Goal: Navigation & Orientation: Find specific page/section

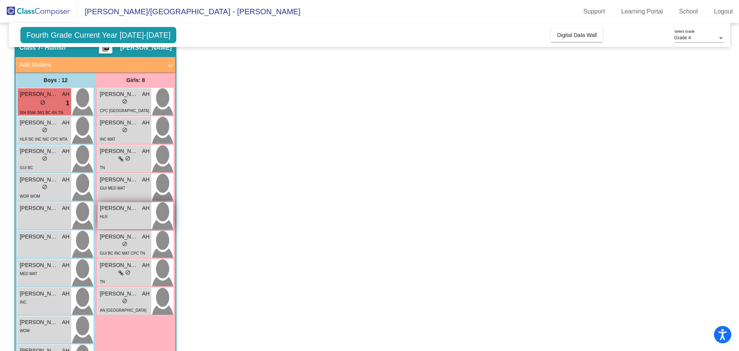
scroll to position [154, 0]
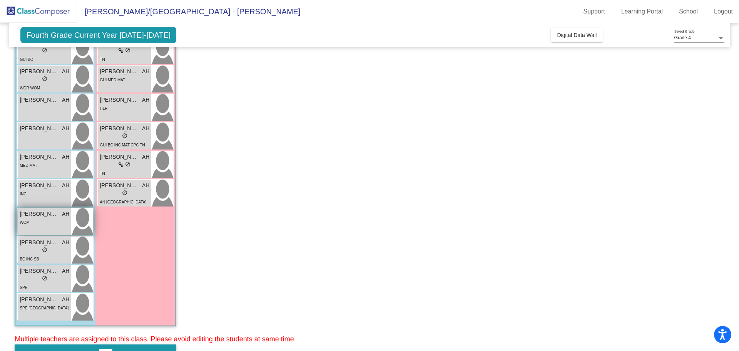
click at [42, 222] on div "WOM" at bounding box center [45, 222] width 50 height 8
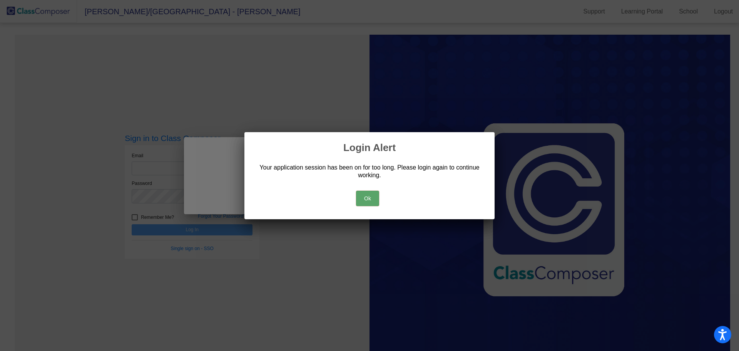
click at [365, 197] on button "Ok" at bounding box center [367, 197] width 23 height 15
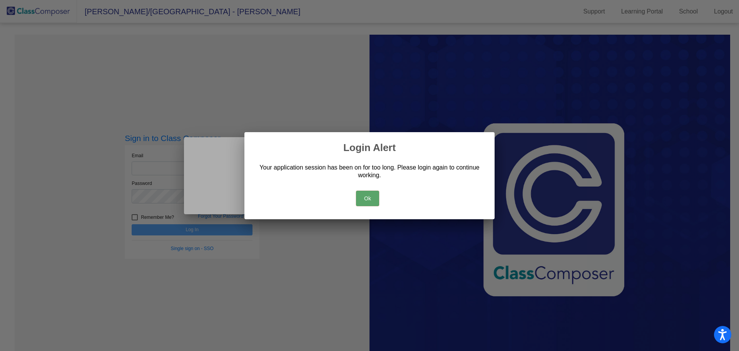
click at [364, 198] on button "Ok" at bounding box center [367, 197] width 23 height 15
